Goal: Task Accomplishment & Management: Complete application form

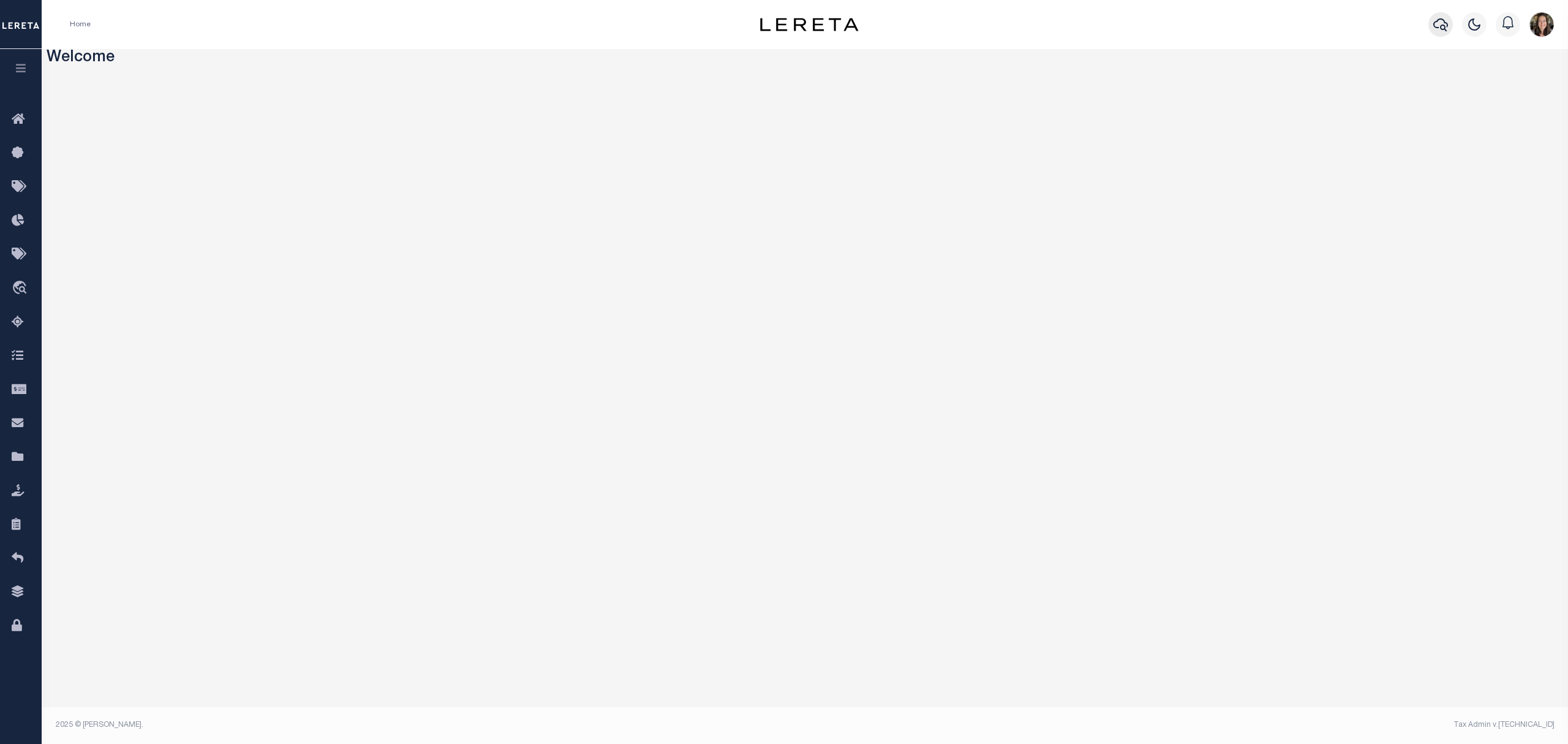
click at [1244, 23] on icon "button" at bounding box center [1440, 24] width 15 height 15
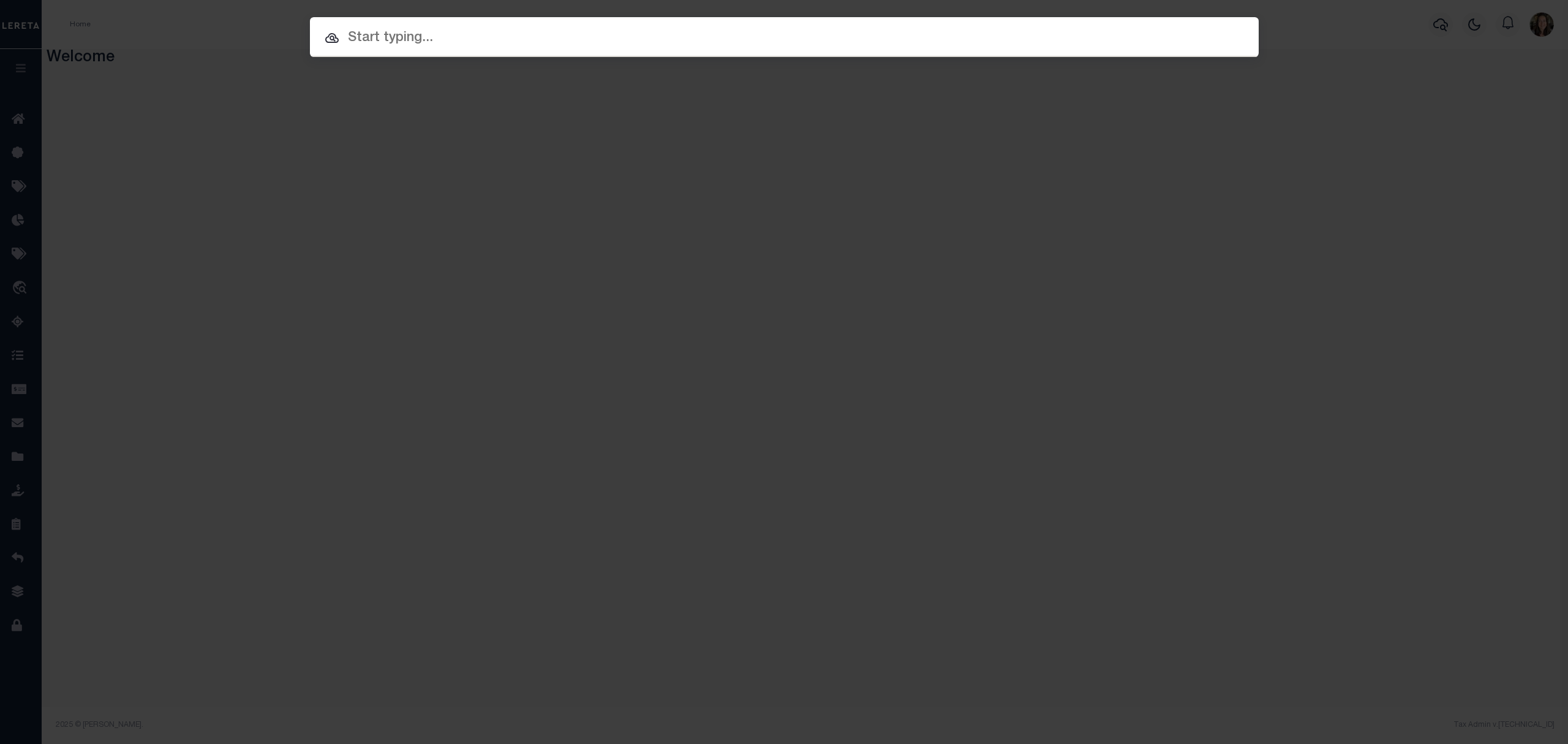
click at [615, 39] on input "text" at bounding box center [784, 38] width 949 height 21
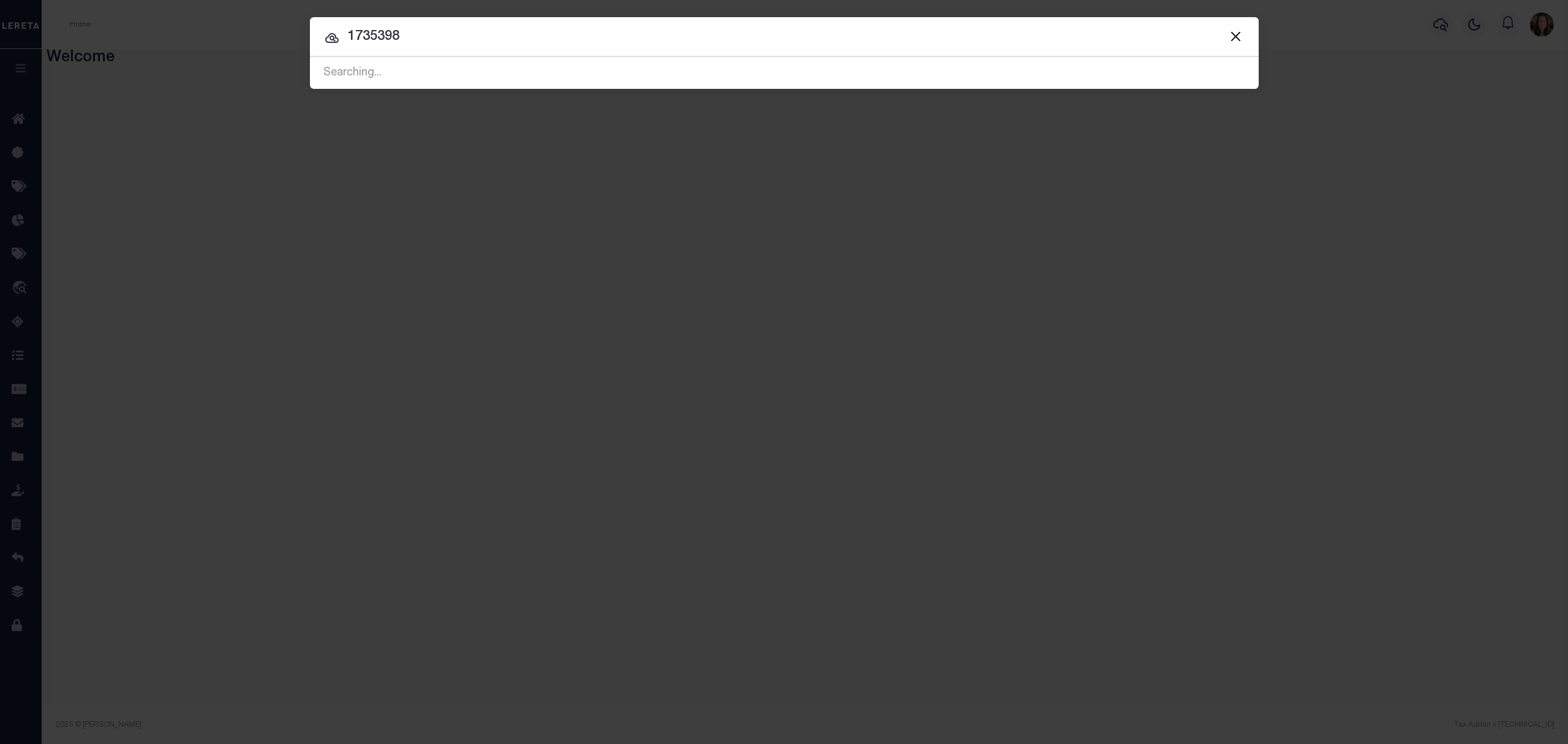
type input "1735398"
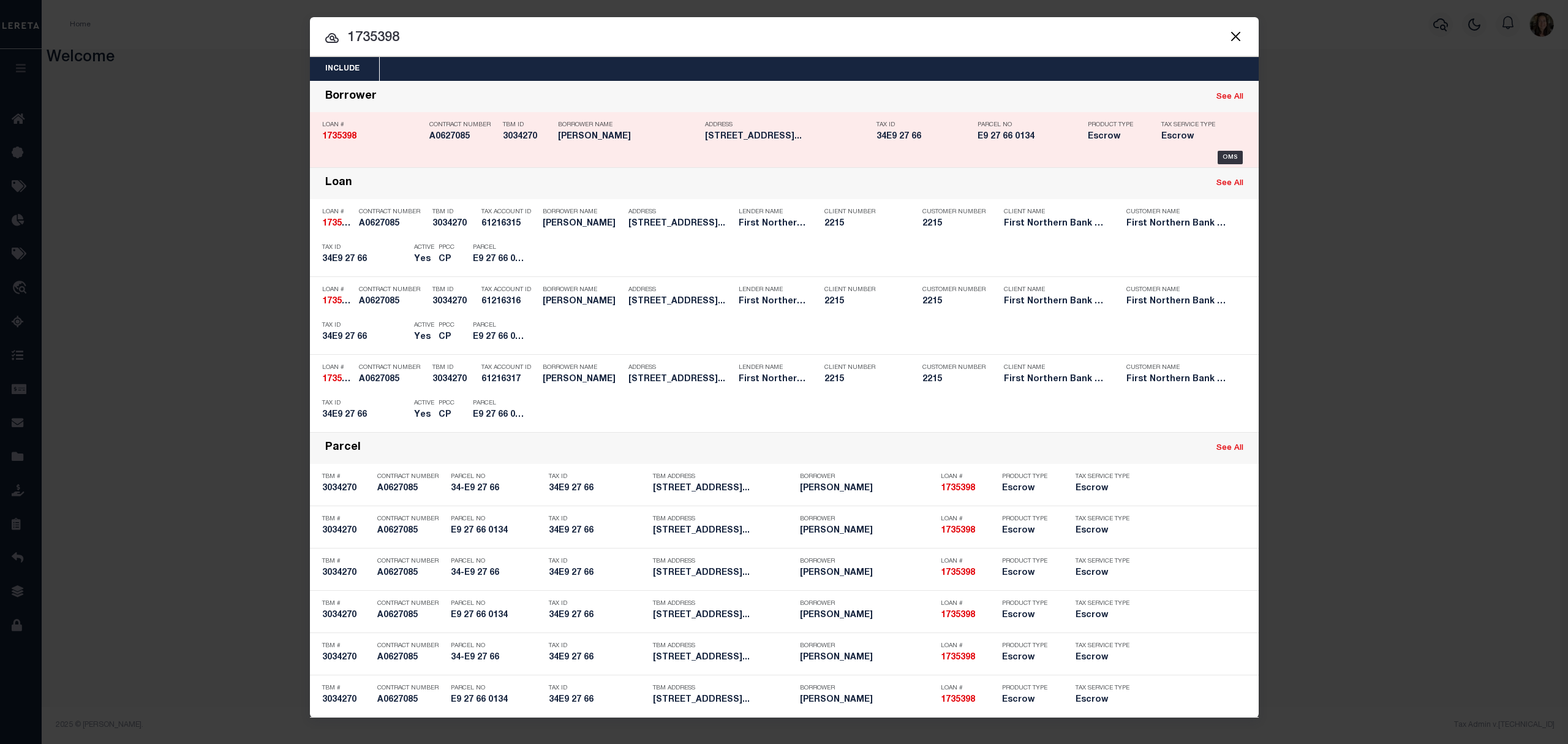
click at [554, 148] on div "Borrower Name Antonia Trigiani" at bounding box center [622, 133] width 147 height 35
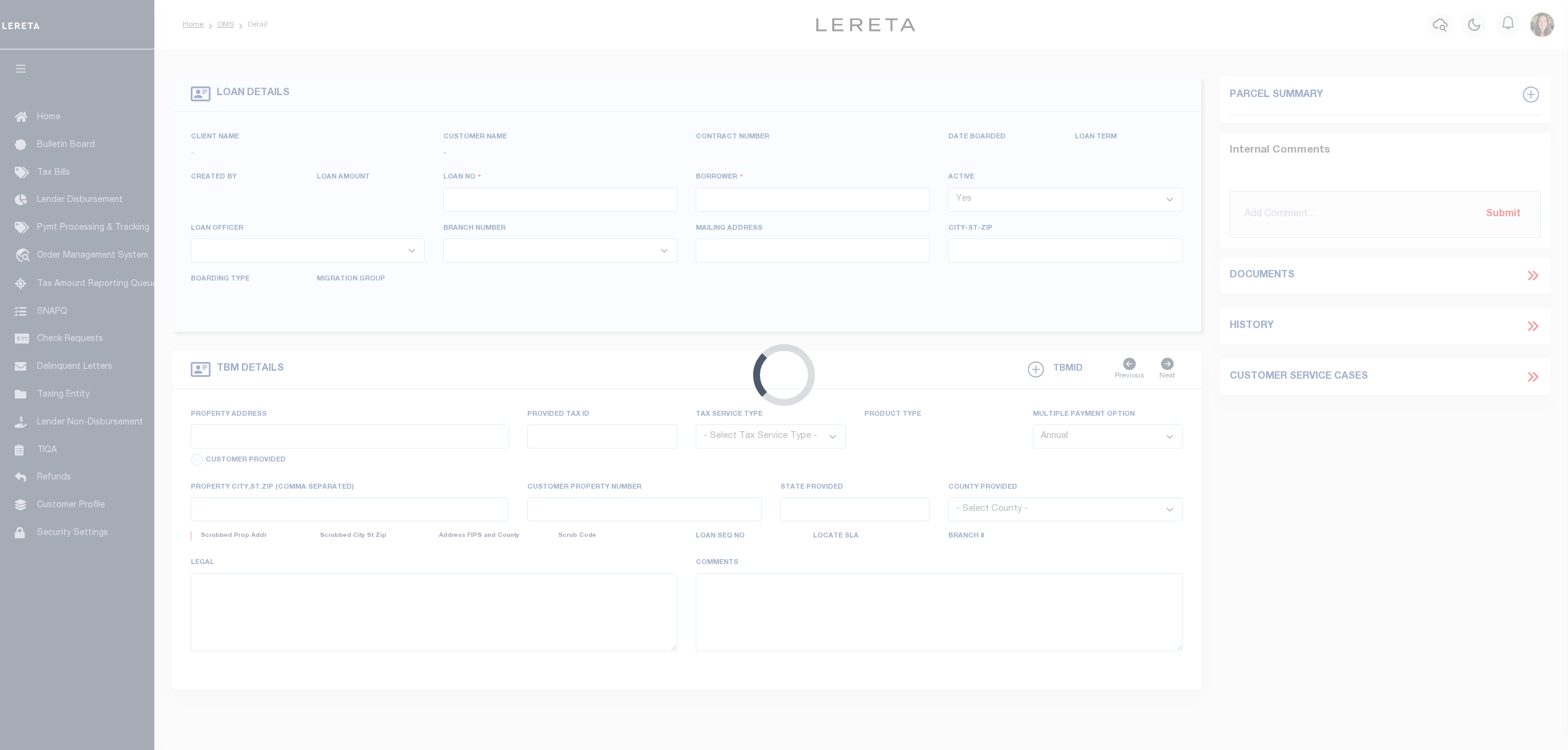
type input "1735398"
type input "[PERSON_NAME]"
select select
select select "Escrow"
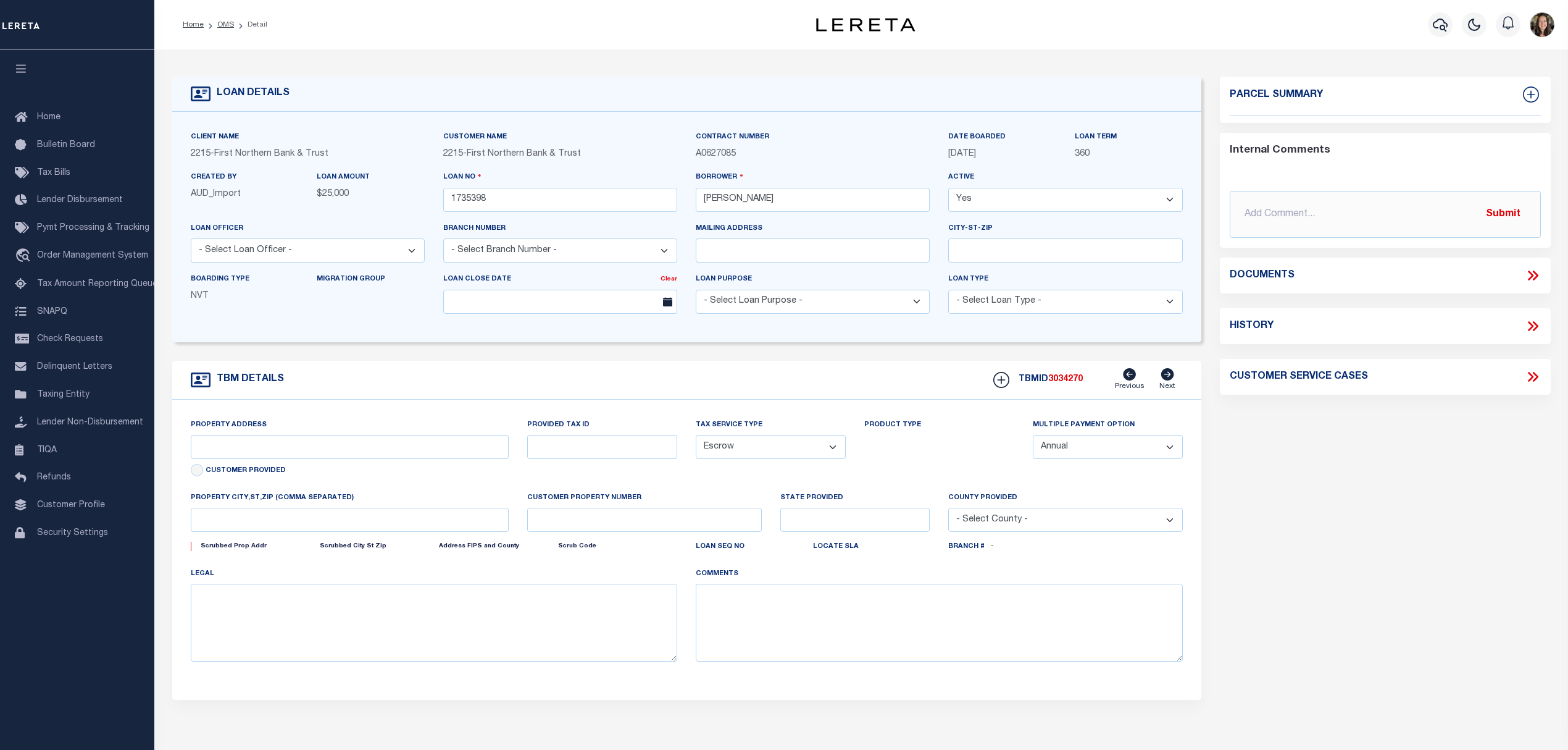
type input "[STREET_ADDRESS]"
type input "34-E9 27 66"
select select
type input "[GEOGRAPHIC_DATA] PA 18013"
type input "PA"
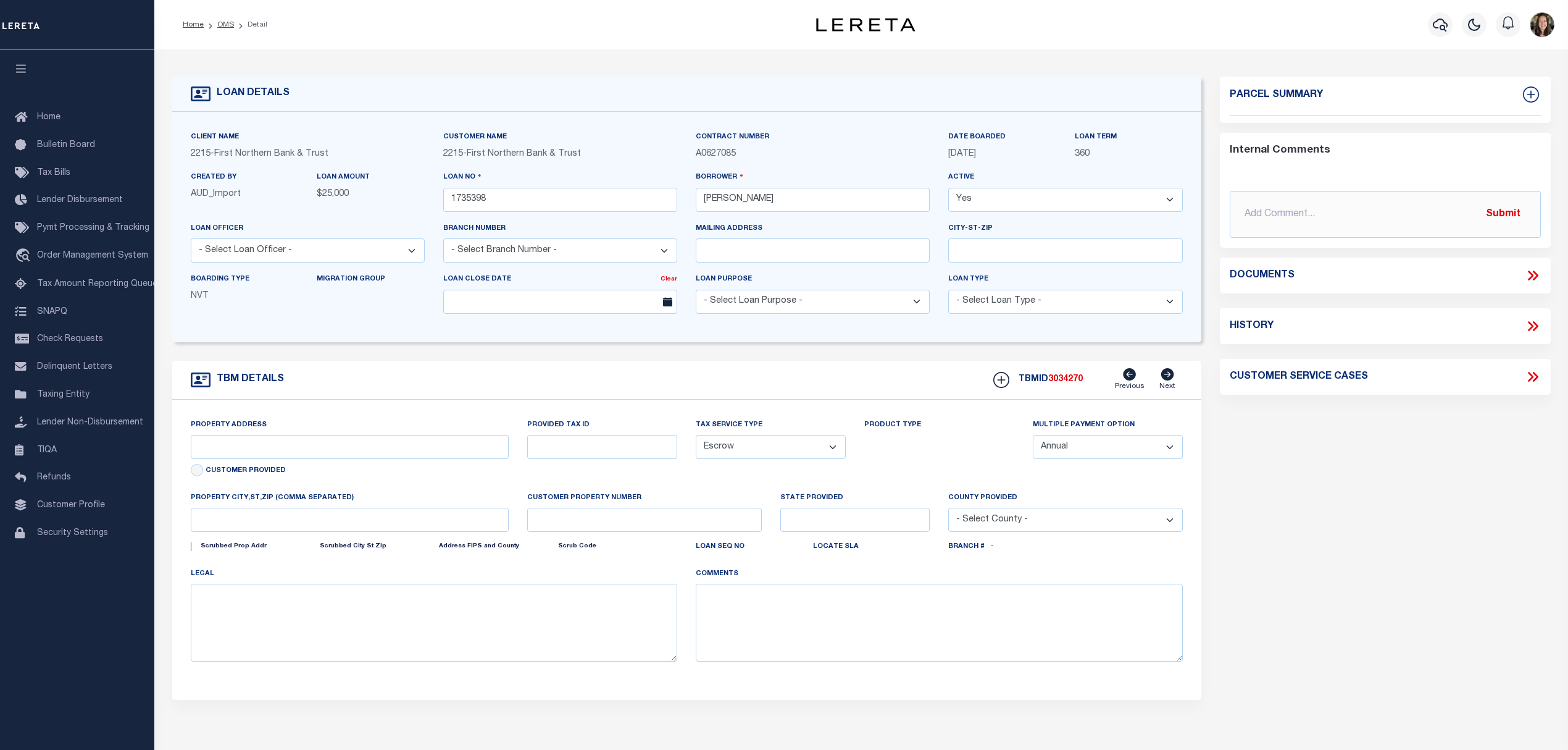
select select
type textarea "Liability subject to parcel provided"
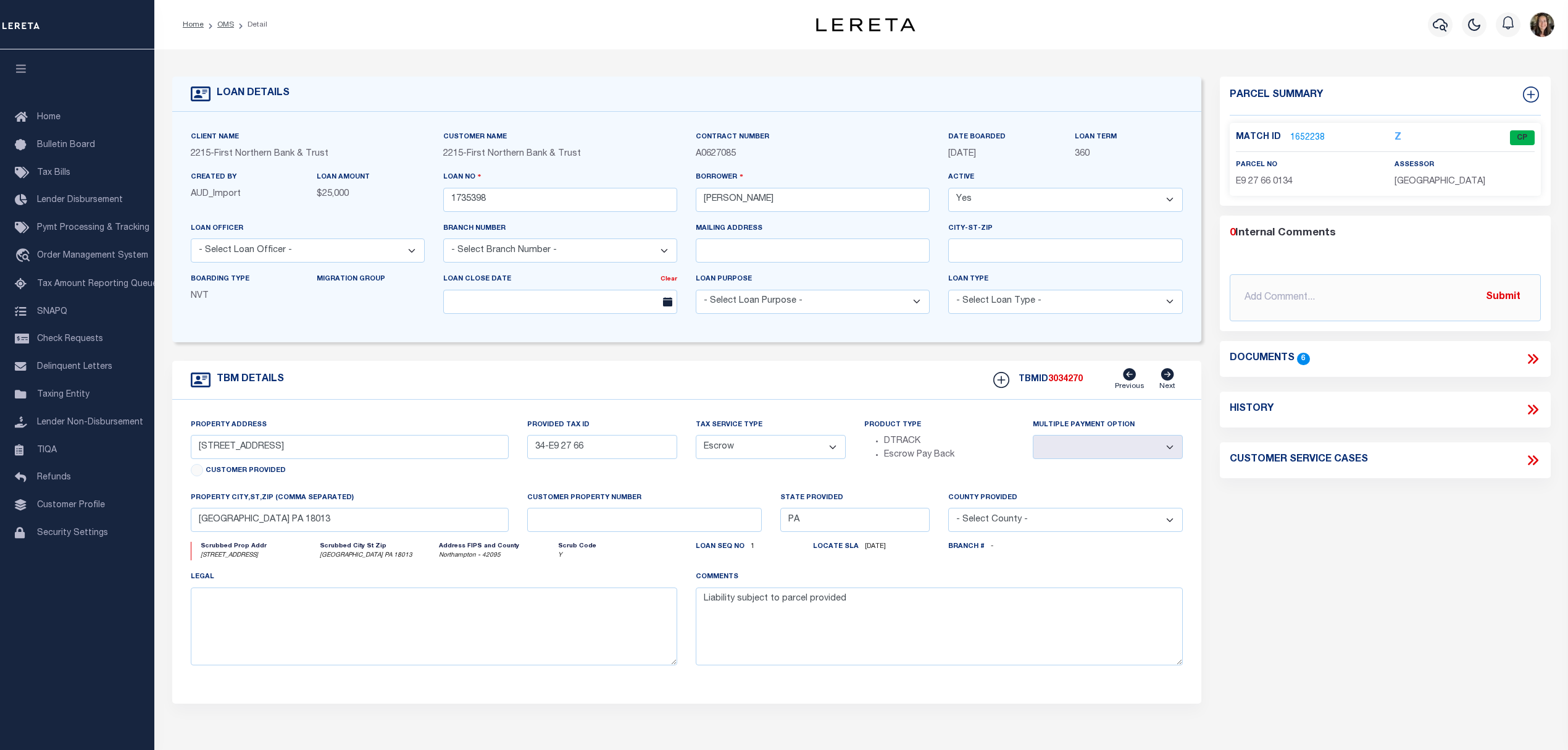
click at [1532, 409] on icon at bounding box center [1533, 410] width 16 height 16
select select "100"
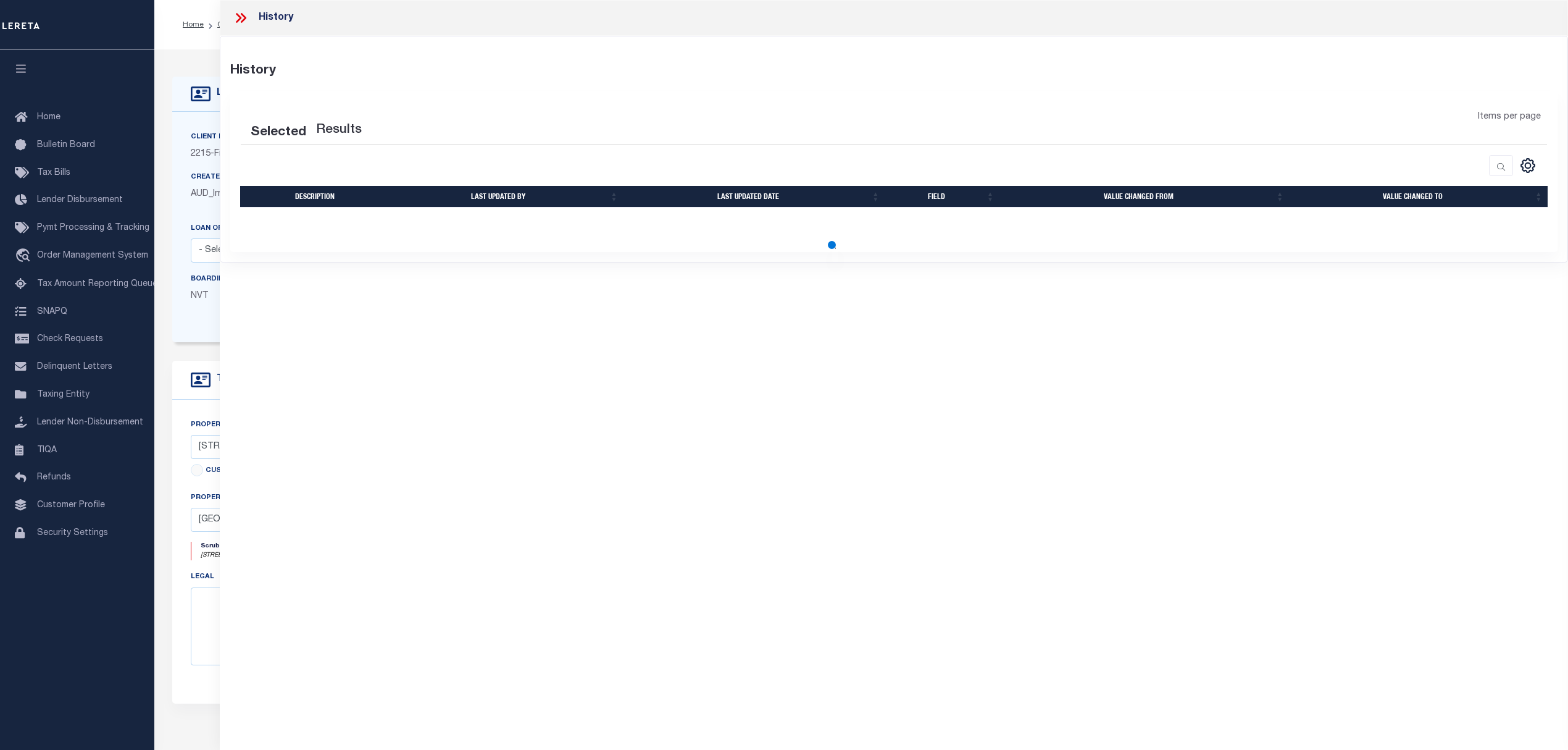
select select "100"
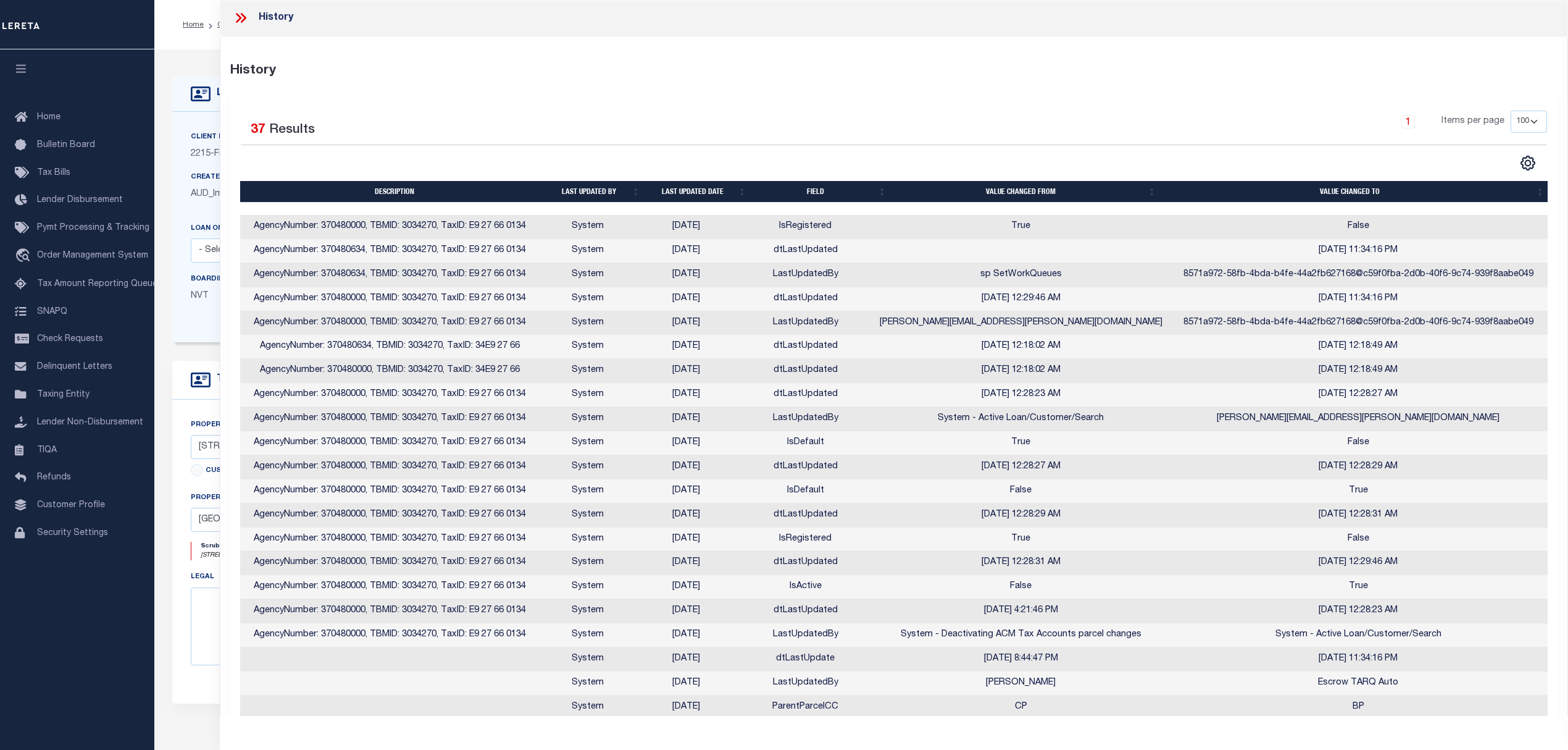
click at [237, 20] on icon at bounding box center [241, 18] width 16 height 16
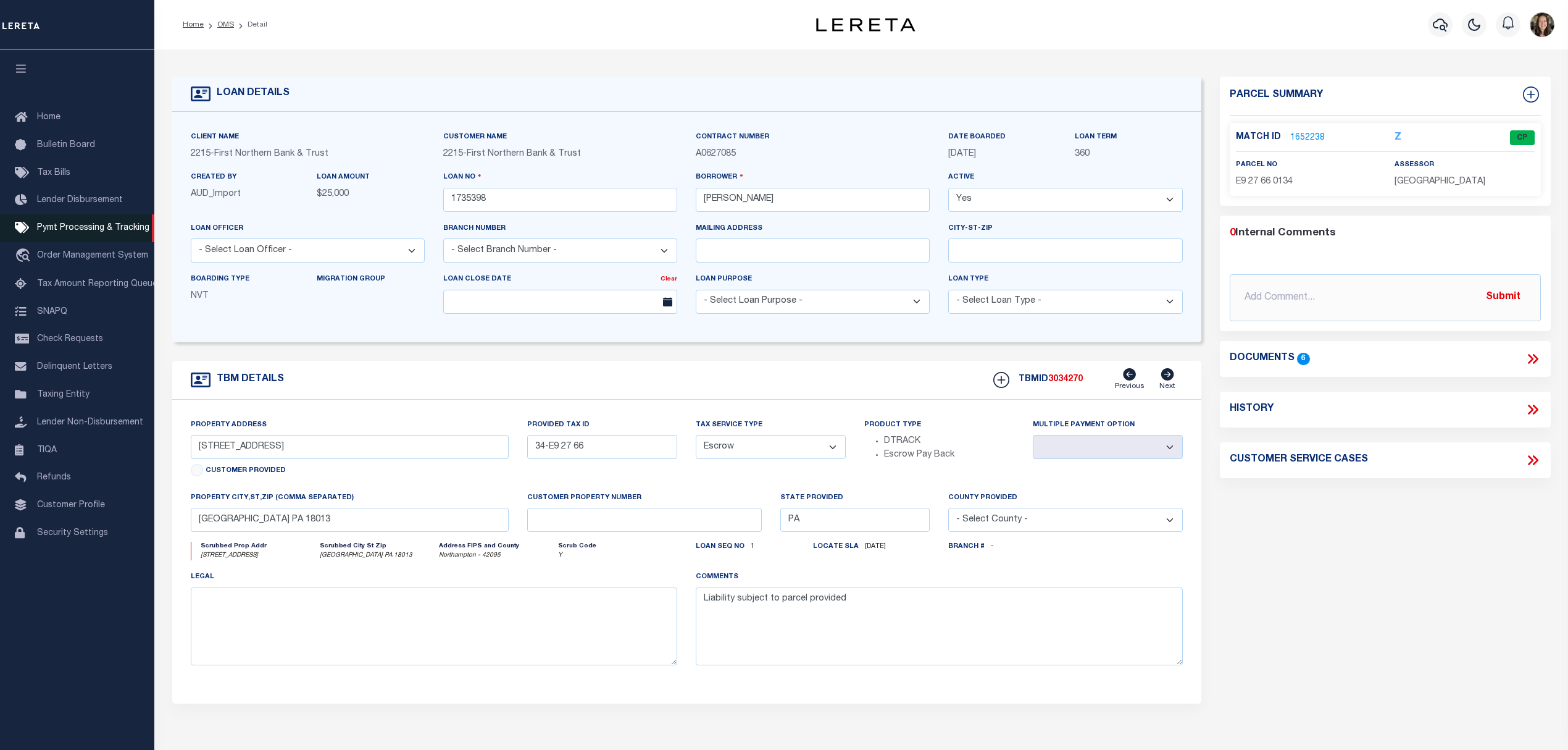
click at [65, 232] on span "Pymt Processing & Tracking" at bounding box center [93, 228] width 112 height 9
